Goal: Task Accomplishment & Management: Complete application form

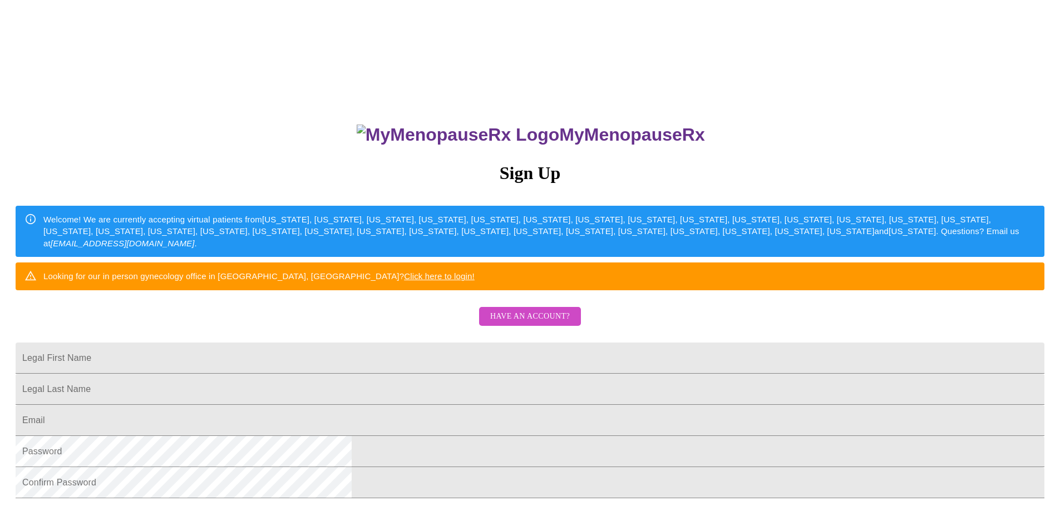
click at [95, 278] on div "MyMenopauseRx Sign Up Welcome! We are currently accepting virtual patients from…" at bounding box center [529, 311] width 1051 height 614
click at [517, 324] on span "Have an account?" at bounding box center [530, 317] width 80 height 14
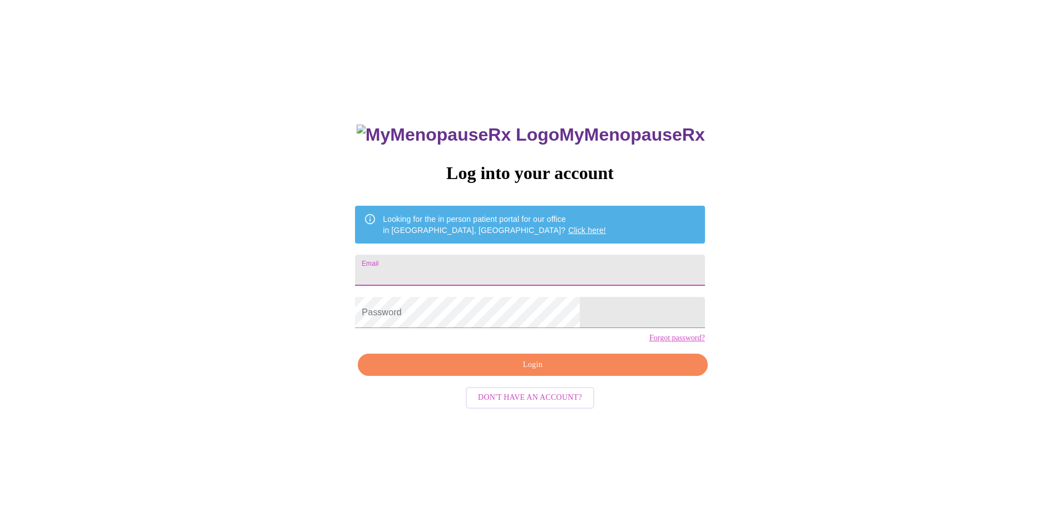
click at [479, 258] on input "Email" at bounding box center [529, 270] width 349 height 31
click at [568, 226] on link "Click here!" at bounding box center [587, 230] width 38 height 9
